Goal: Use online tool/utility: Utilize a website feature to perform a specific function

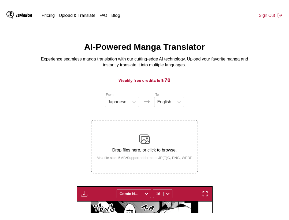
scroll to position [140, 0]
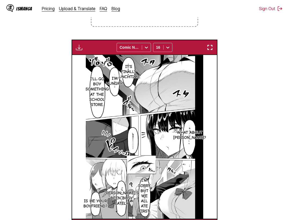
click at [212, 49] on img "button" at bounding box center [210, 47] width 6 height 6
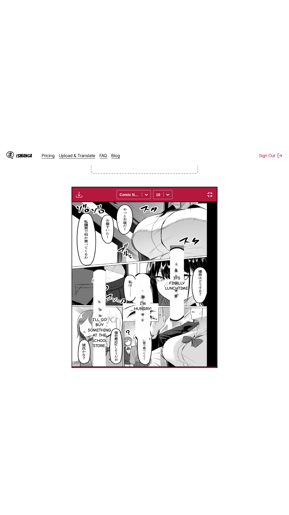
scroll to position [34, 0]
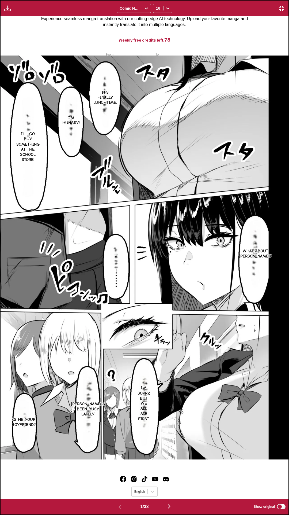
click at [242, 0] on div "Download Panel Download All Comic Neue 16" at bounding box center [144, 8] width 289 height 16
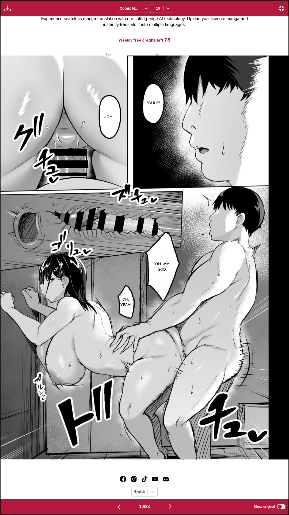
scroll to position [0, 2596]
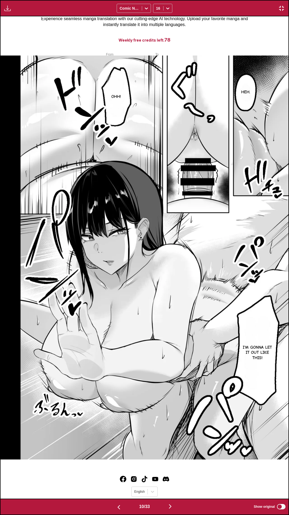
click at [281, 207] on div "10 / 33 Show original" at bounding box center [144, 506] width 289 height 16
click at [279, 207] on label "Show original" at bounding box center [270, 506] width 33 height 7
click at [273, 207] on div "10 / 33 Show original" at bounding box center [144, 506] width 289 height 16
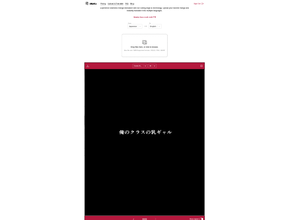
scroll to position [0, 4636]
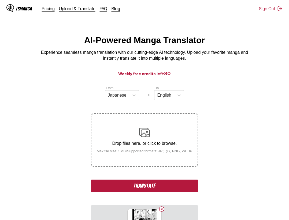
scroll to position [5, 0]
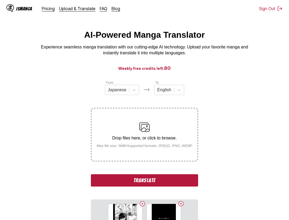
click at [162, 180] on button "Translate" at bounding box center [144, 181] width 107 height 12
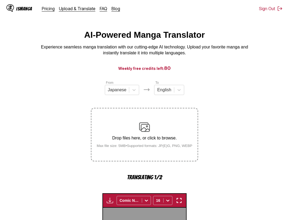
scroll to position [165, 0]
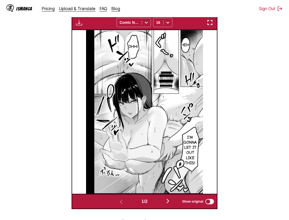
click at [211, 23] on img "button" at bounding box center [210, 22] width 6 height 6
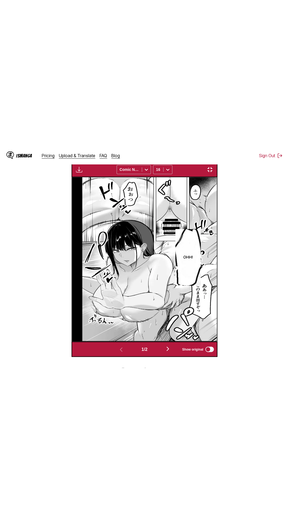
scroll to position [34, 0]
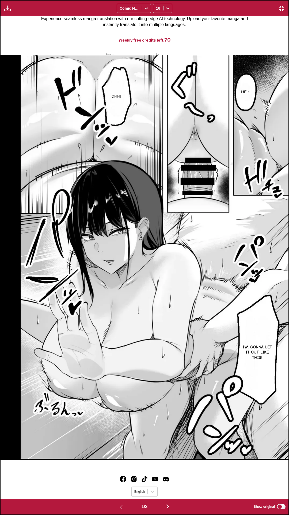
click at [216, 0] on div "Download Panel Download All Comic Neue 16" at bounding box center [144, 8] width 289 height 16
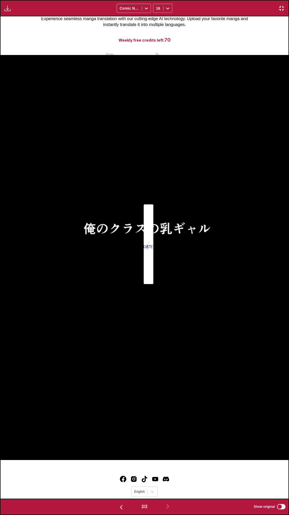
click at [153, 220] on section "...One week later." at bounding box center [149, 244] width 10 height 80
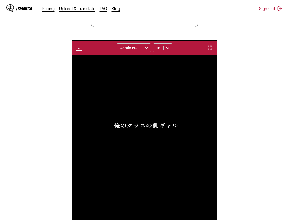
scroll to position [0, 145]
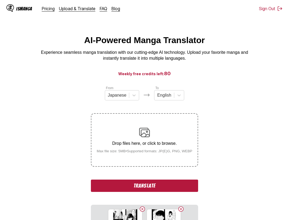
click at [249, 149] on section "From Japanese To English Drop files here, or click to browse. Max file size: 5M…" at bounding box center [144, 199] width 280 height 227
click at [150, 185] on button "Translate" at bounding box center [144, 186] width 107 height 12
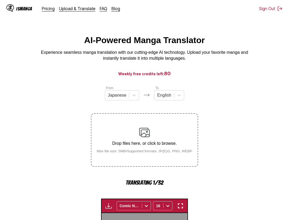
scroll to position [167, 0]
